Goal: Task Accomplishment & Management: Use online tool/utility

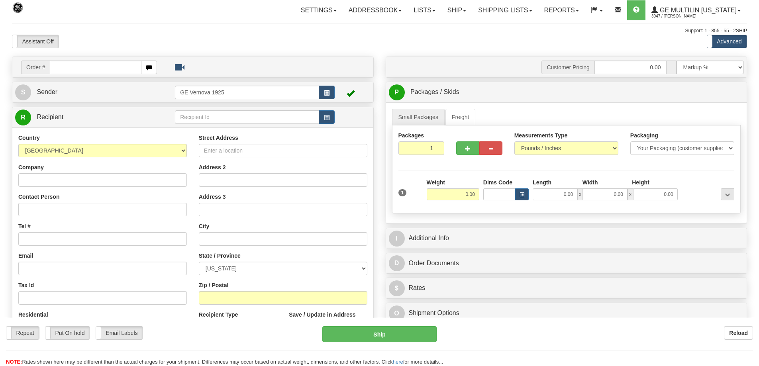
click at [59, 67] on input "text" at bounding box center [96, 68] width 92 height 14
type input "86682000"
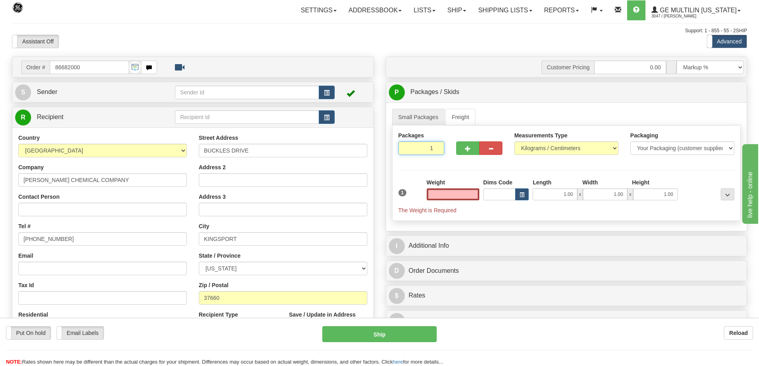
type input "2"
type input "0.00"
type input "2"
click at [438, 146] on input "2" at bounding box center [421, 148] width 46 height 14
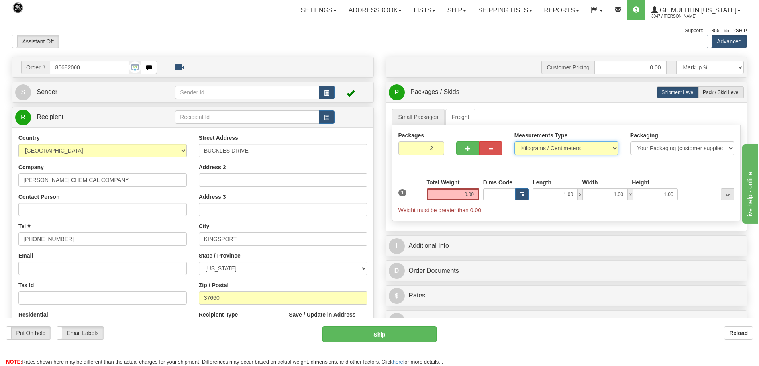
click at [613, 148] on select "Pounds / Inches Kilograms / Centimeters" at bounding box center [566, 148] width 104 height 14
select select "0"
click at [514, 141] on select "Pounds / Inches Kilograms / Centimeters" at bounding box center [566, 148] width 104 height 14
click at [475, 195] on input "0.00" at bounding box center [453, 194] width 53 height 12
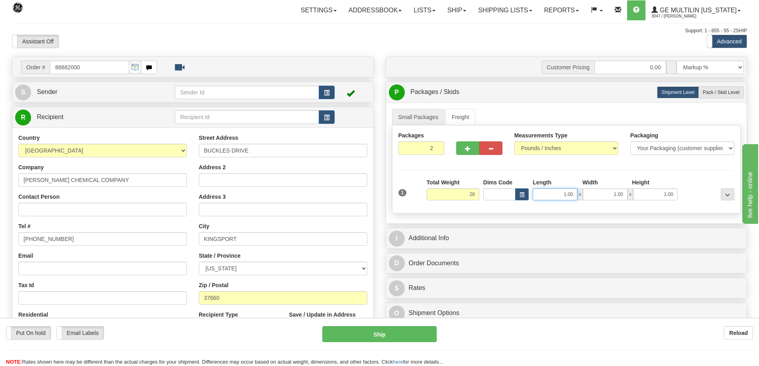
type input "26.00"
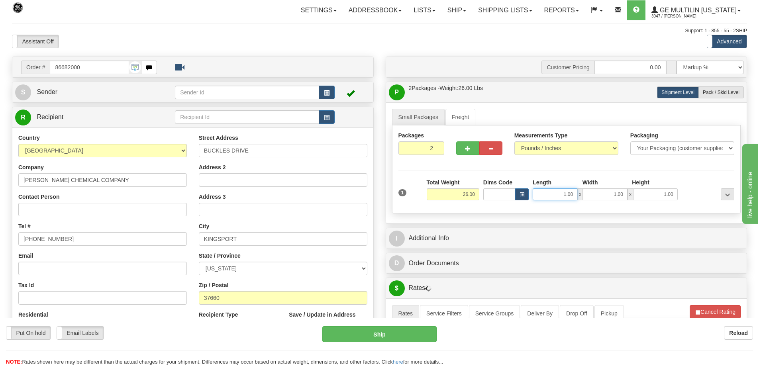
click at [575, 194] on input "1.00" at bounding box center [555, 194] width 45 height 12
type input "1"
type input "22.00"
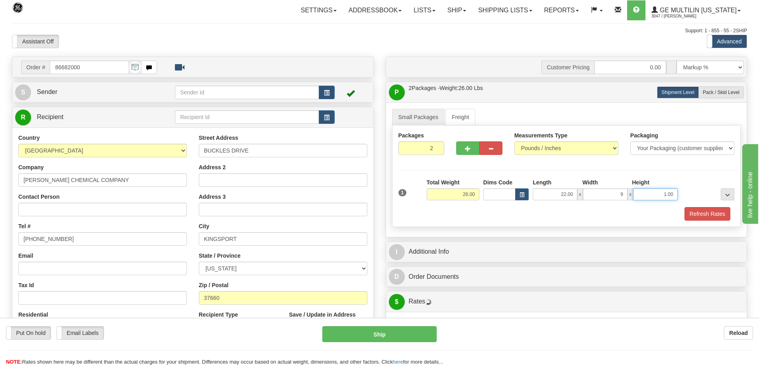
type input "9.00"
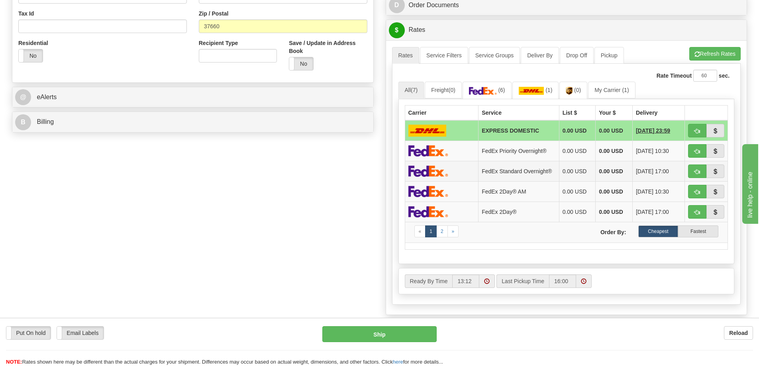
scroll to position [319, 0]
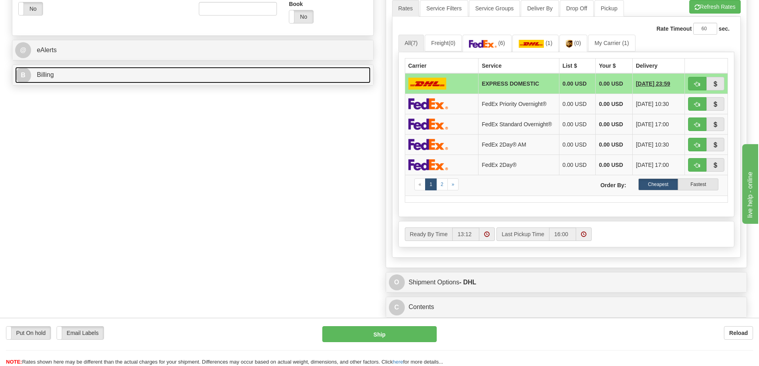
type input "15.00"
click at [123, 76] on link "B Billing" at bounding box center [192, 75] width 355 height 16
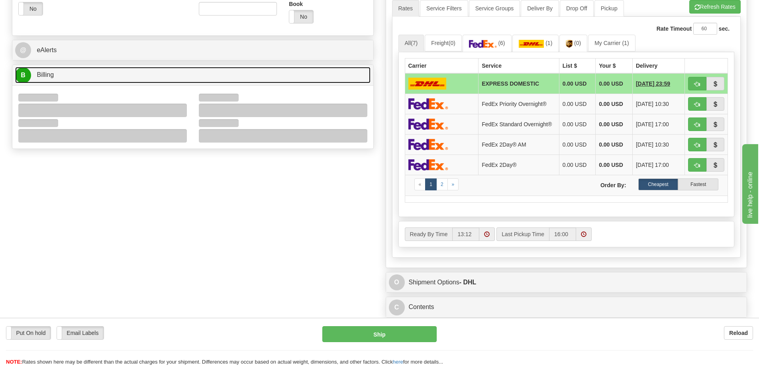
click at [114, 77] on link "B Billing" at bounding box center [192, 75] width 355 height 16
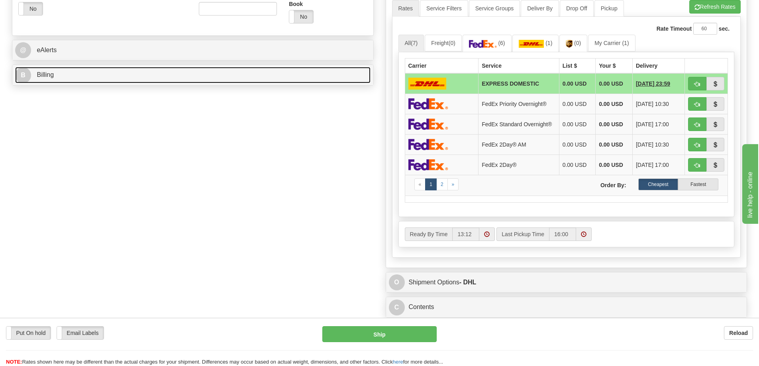
click at [114, 77] on link "B Billing" at bounding box center [192, 75] width 355 height 16
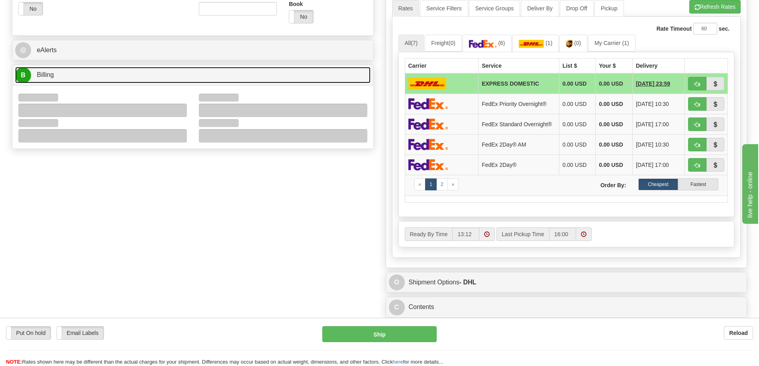
click at [114, 77] on link "B Billing" at bounding box center [192, 75] width 355 height 16
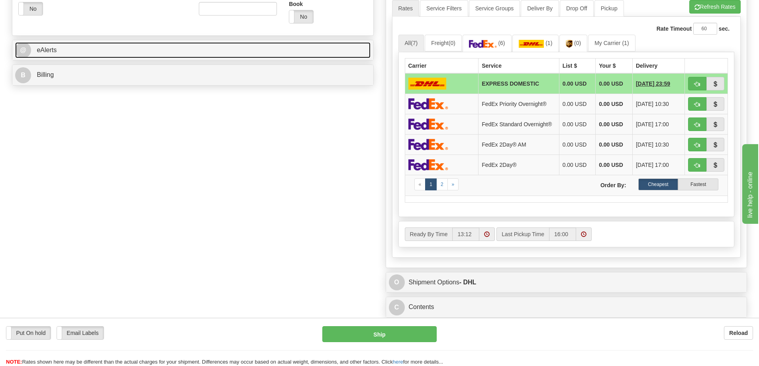
click at [120, 52] on link "@ eAlerts" at bounding box center [192, 50] width 355 height 16
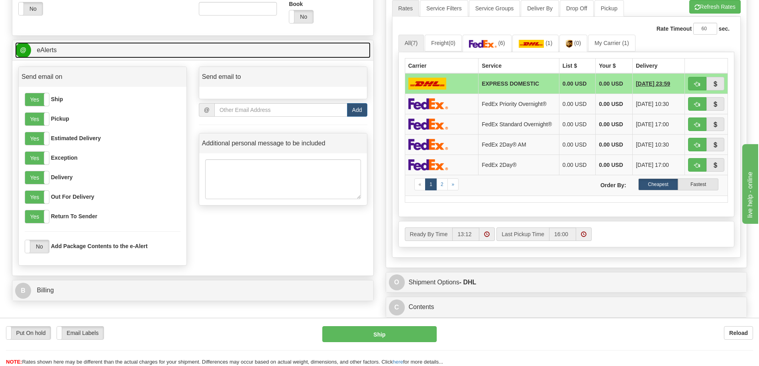
click at [120, 51] on link "@ eAlerts" at bounding box center [192, 50] width 355 height 16
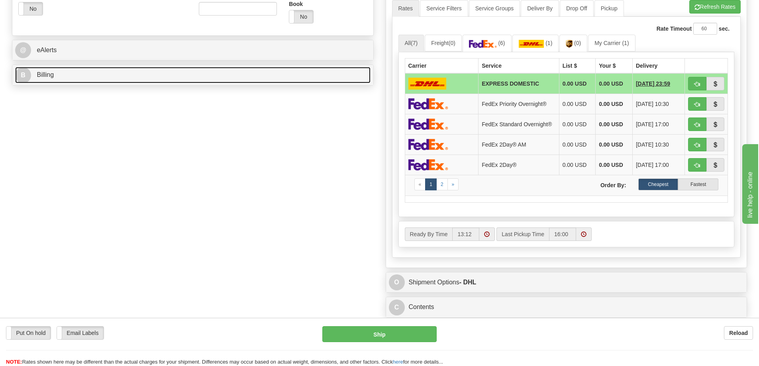
click at [112, 74] on link "B Billing" at bounding box center [192, 75] width 355 height 16
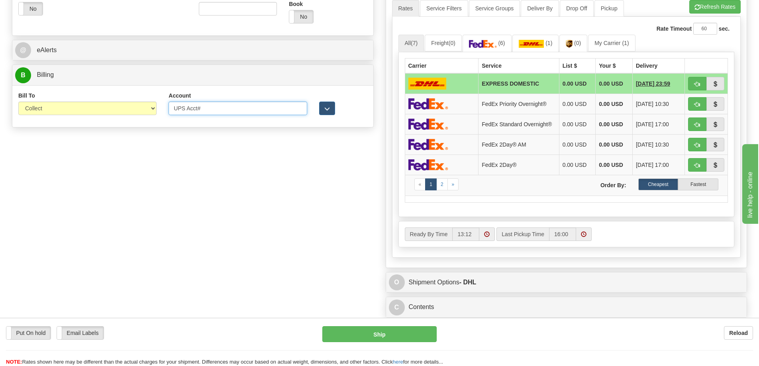
click at [207, 110] on input "UPS Acct#" at bounding box center [238, 109] width 138 height 14
type input "U"
type input "310095"
click at [723, 9] on button "Refresh Rates" at bounding box center [714, 7] width 51 height 14
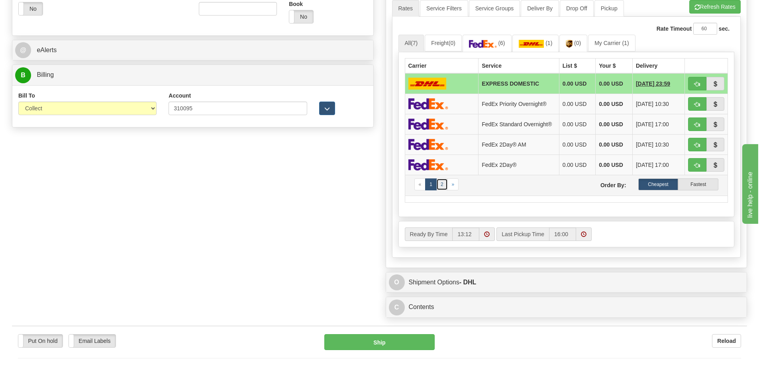
click at [442, 190] on link "2" at bounding box center [442, 184] width 12 height 12
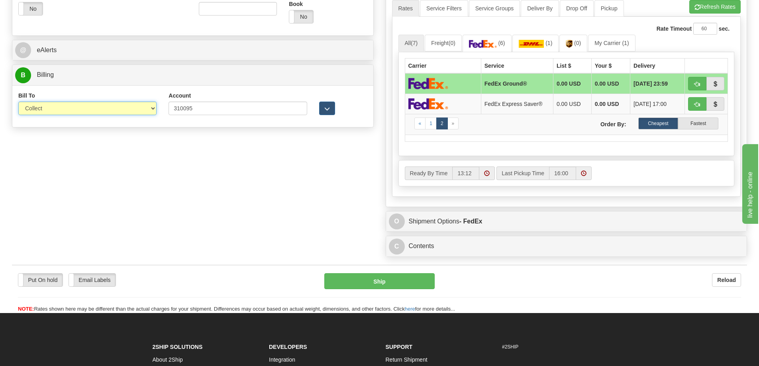
click at [151, 108] on select "Sender Recipient Third Party Collect" at bounding box center [87, 109] width 138 height 14
select select "2"
click at [18, 102] on select "Sender Recipient Third Party Collect" at bounding box center [87, 109] width 138 height 14
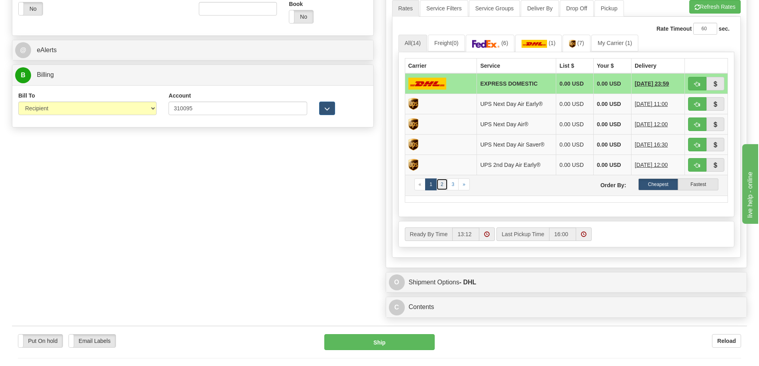
click at [441, 187] on link "2" at bounding box center [442, 184] width 12 height 12
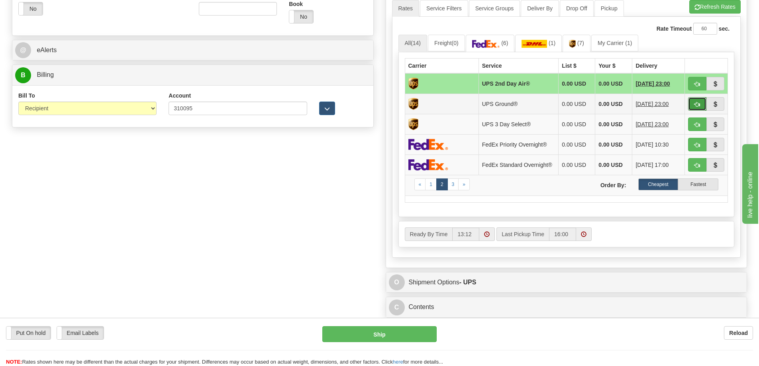
click at [694, 106] on span "button" at bounding box center [697, 104] width 6 height 5
type input "03"
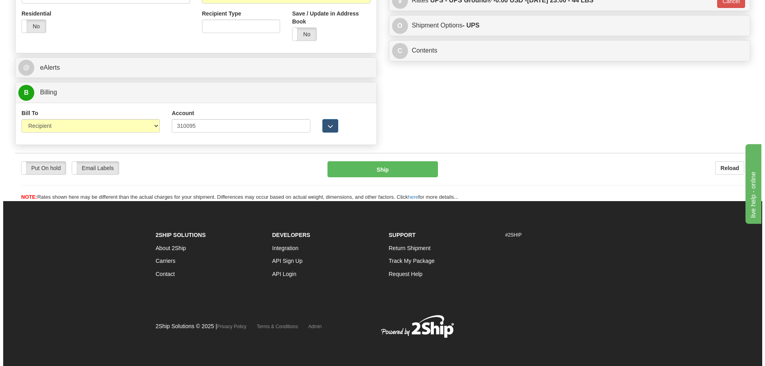
scroll to position [302, 0]
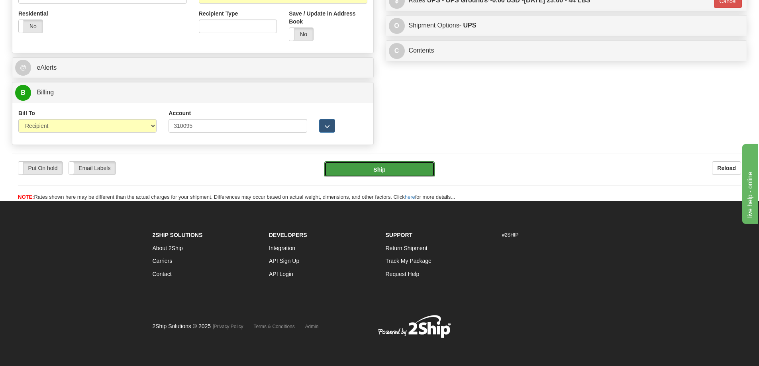
click at [374, 171] on button "Ship" at bounding box center [379, 169] width 110 height 16
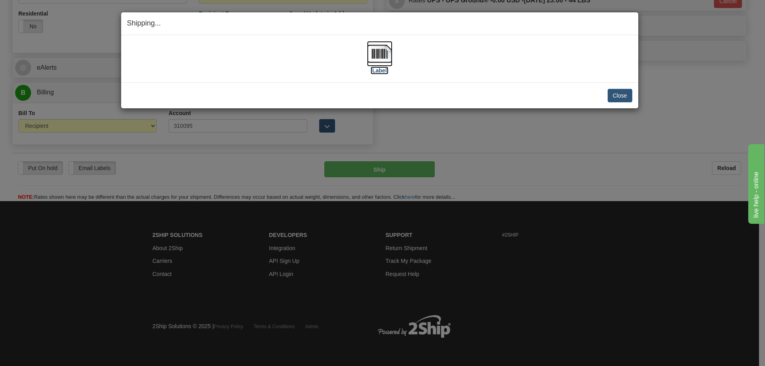
click at [374, 59] on img at bounding box center [379, 53] width 25 height 25
click at [628, 98] on button "Close" at bounding box center [620, 96] width 25 height 14
